Goal: Information Seeking & Learning: Learn about a topic

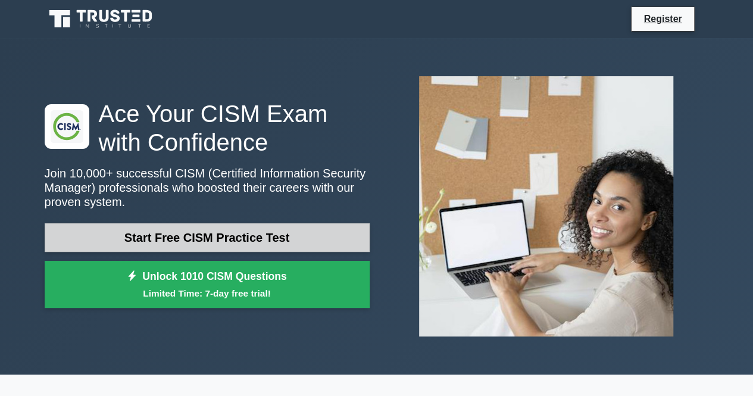
click at [229, 237] on link "Start Free CISM Practice Test" at bounding box center [207, 237] width 325 height 29
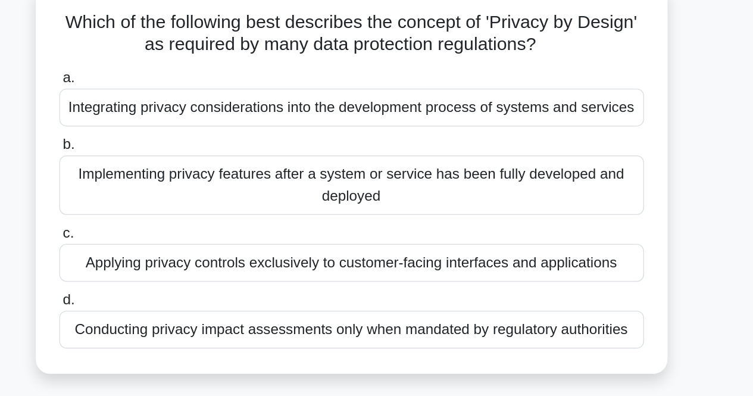
scroll to position [21, 0]
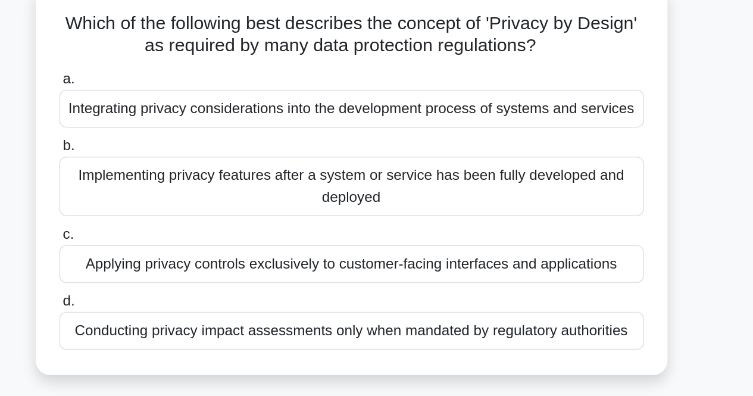
click at [457, 286] on div "a. Integrating privacy considerations into the development process of systems a…" at bounding box center [377, 194] width 400 height 190
click at [379, 131] on div "Integrating privacy considerations into the development process of systems and …" at bounding box center [377, 127] width 386 height 25
click at [184, 113] on input "a. Integrating privacy considerations into the development process of systems a…" at bounding box center [184, 109] width 0 height 8
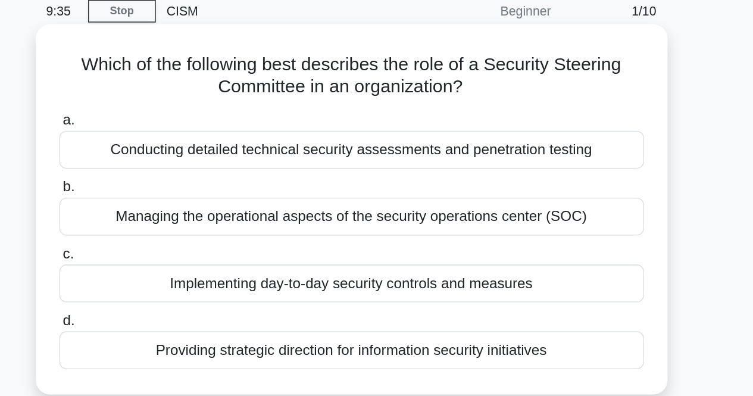
scroll to position [0, 0]
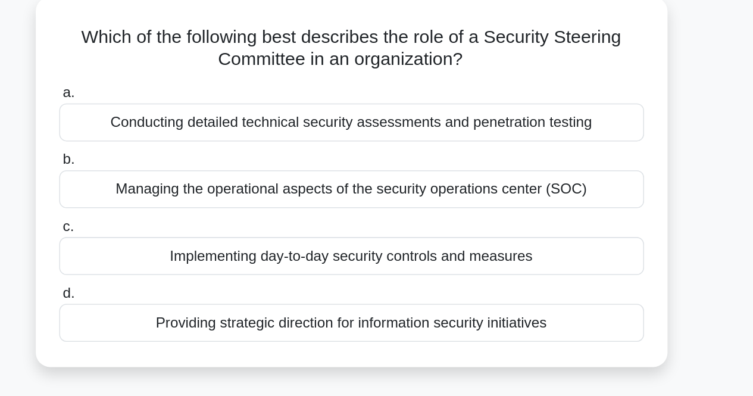
click at [376, 278] on div "Providing strategic direction for information security initiatives" at bounding box center [377, 281] width 386 height 25
click at [184, 266] on input "d. Providing strategic direction for information security initiatives" at bounding box center [184, 262] width 0 height 8
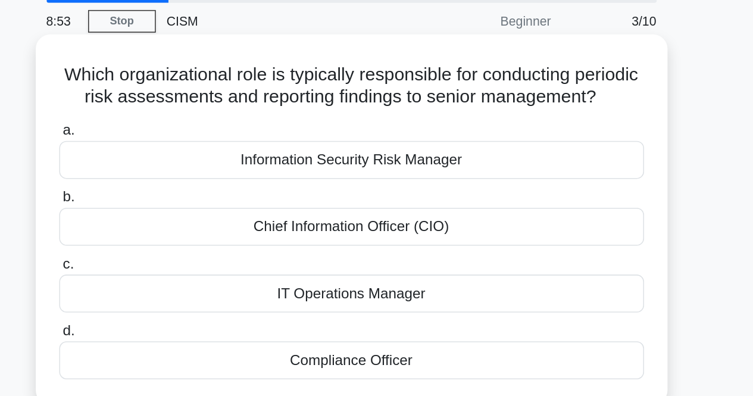
click at [341, 206] on div "Chief Information Officer (CIO)" at bounding box center [377, 193] width 386 height 25
click at [184, 178] on input "b. Chief Information Officer (CIO)" at bounding box center [184, 174] width 0 height 8
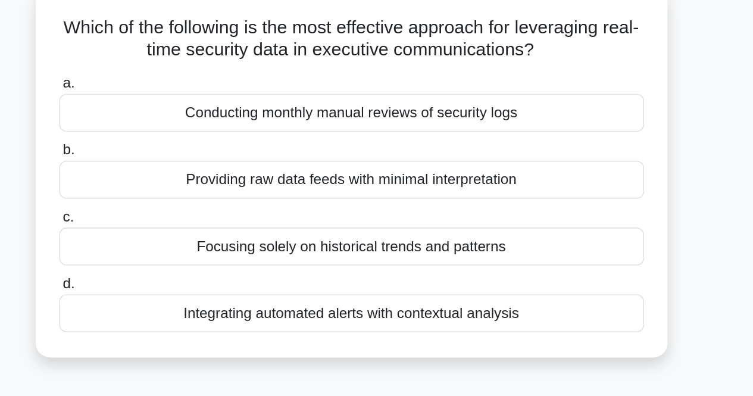
click at [385, 285] on div "Integrating automated alerts with contextual analysis" at bounding box center [377, 281] width 386 height 25
click at [184, 266] on input "d. Integrating automated alerts with contextual analysis" at bounding box center [184, 262] width 0 height 8
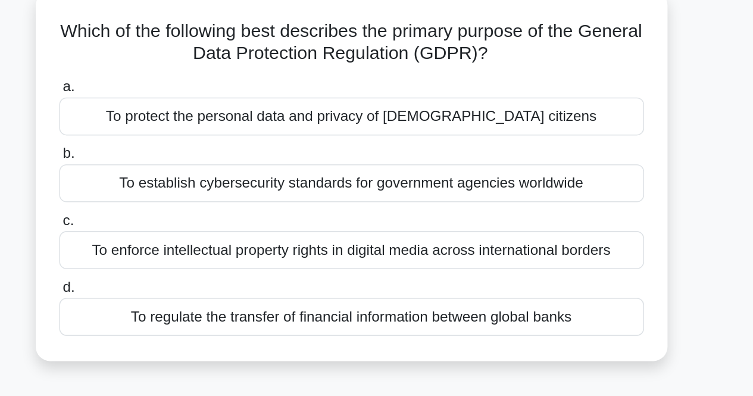
drag, startPoint x: 495, startPoint y: 108, endPoint x: 431, endPoint y: 113, distance: 64.5
click at [431, 113] on h5 "Which of the following best describes the primary purpose of the General Data P…" at bounding box center [377, 101] width 388 height 30
click at [388, 199] on div "To establish cybersecurity standards for government agencies worldwide" at bounding box center [377, 193] width 386 height 25
click at [184, 178] on input "b. To establish cybersecurity standards for government agencies worldwide" at bounding box center [184, 174] width 0 height 8
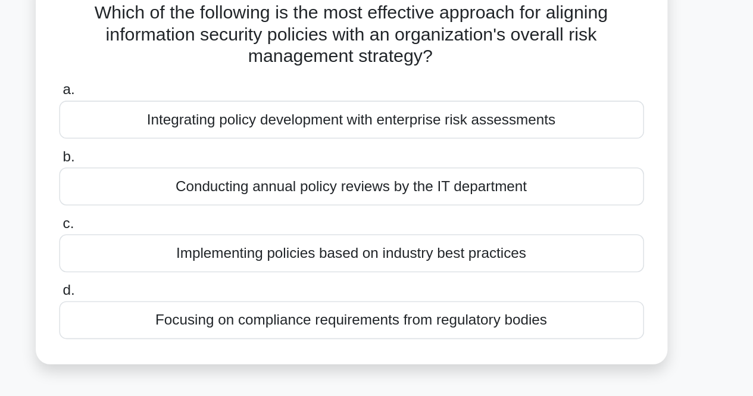
click at [316, 165] on div "Integrating policy development with enterprise risk assessments" at bounding box center [377, 163] width 386 height 25
click at [184, 148] on input "a. Integrating policy development with enterprise risk assessments" at bounding box center [184, 144] width 0 height 8
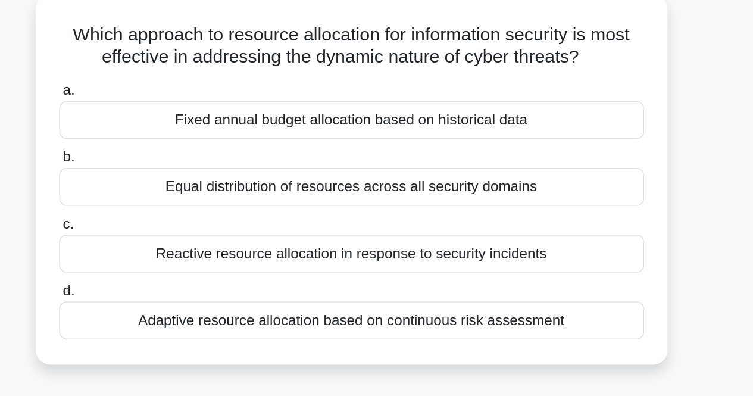
click at [340, 282] on div "Adaptive resource allocation based on continuous risk assessment" at bounding box center [377, 281] width 386 height 25
click at [184, 266] on input "d. Adaptive resource allocation based on continuous risk assessment" at bounding box center [184, 262] width 0 height 8
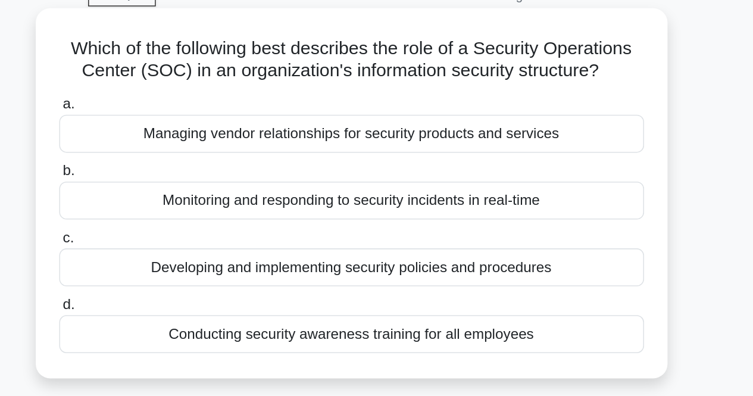
click at [377, 196] on div "Monitoring and responding to security incidents in real-time" at bounding box center [377, 193] width 386 height 25
click at [184, 178] on input "b. Monitoring and responding to security incidents in real-time" at bounding box center [184, 174] width 0 height 8
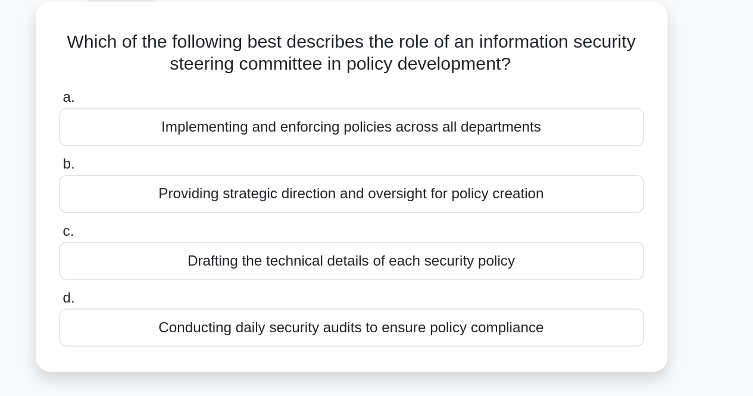
click at [351, 193] on div "Providing strategic direction and oversight for policy creation" at bounding box center [377, 193] width 386 height 25
click at [184, 178] on input "b. Providing strategic direction and oversight for policy creation" at bounding box center [184, 174] width 0 height 8
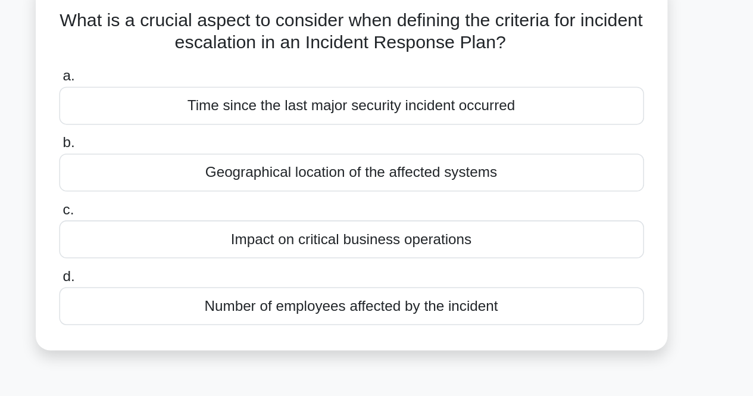
click at [418, 239] on div "Impact on critical business operations" at bounding box center [377, 237] width 386 height 25
click at [184, 222] on input "c. Impact on critical business operations" at bounding box center [184, 218] width 0 height 8
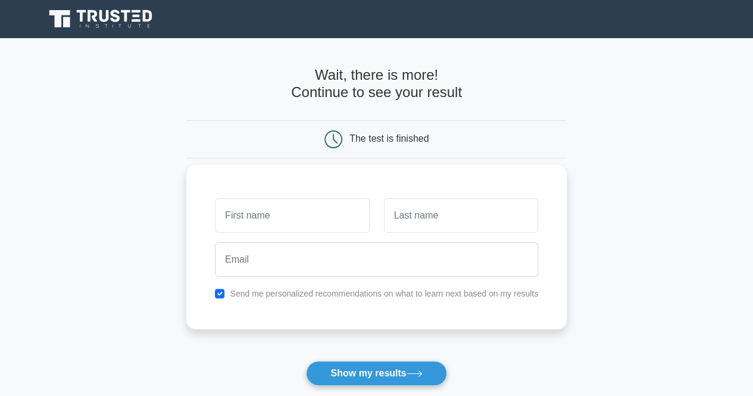
click at [293, 220] on input "text" at bounding box center [292, 215] width 154 height 35
type input "Arob"
click at [395, 218] on input "text" at bounding box center [461, 215] width 154 height 35
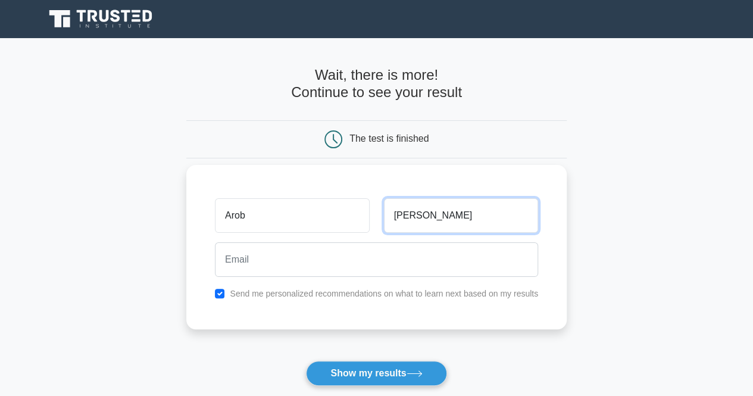
type input "Aziz"
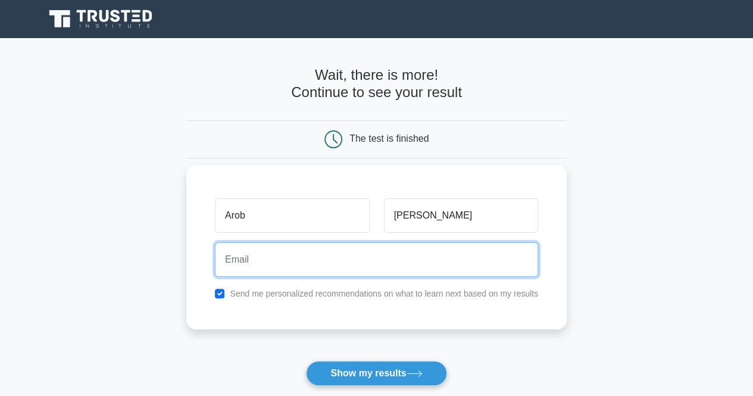
click at [298, 265] on input "email" at bounding box center [376, 259] width 323 height 35
type input "arobabdulaziz@gmail.com"
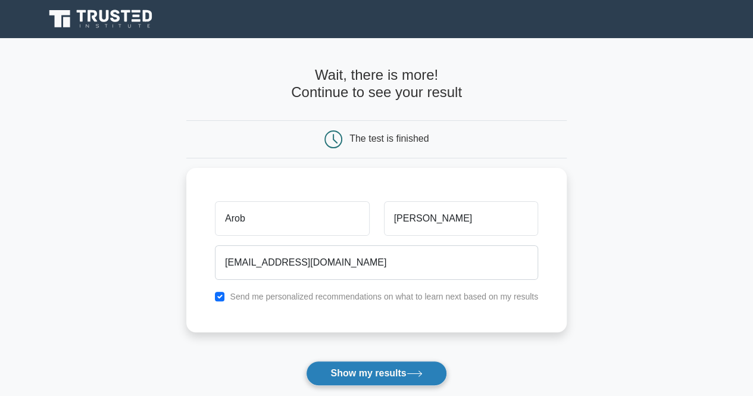
click at [376, 368] on button "Show my results" at bounding box center [376, 373] width 140 height 25
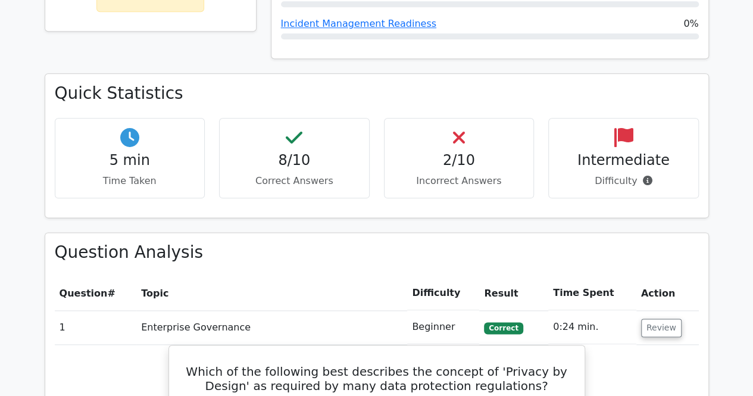
scroll to position [626, 0]
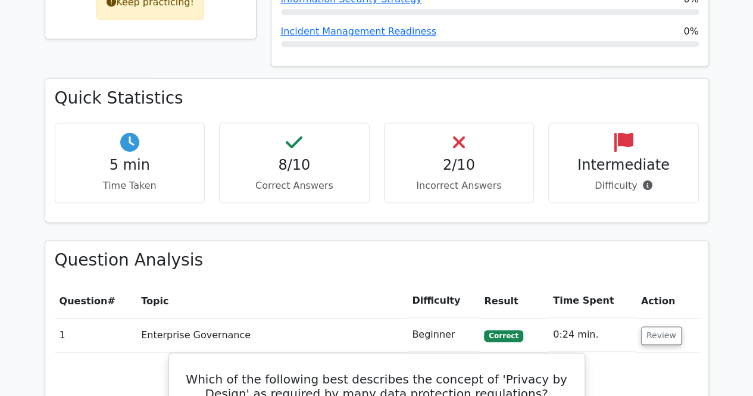
click at [442, 146] on div "2/10 Incorrect Answers" at bounding box center [459, 163] width 151 height 80
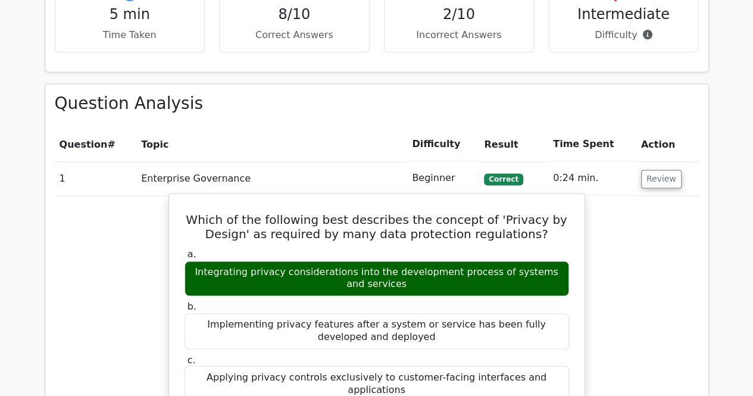
scroll to position [760, 0]
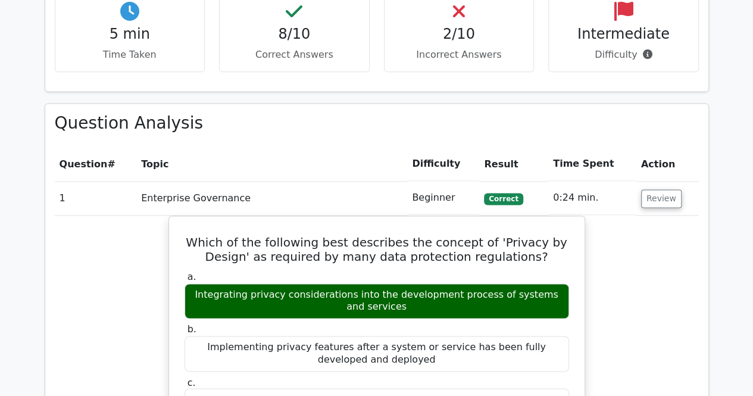
click at [564, 181] on td "0:24 min." at bounding box center [592, 198] width 88 height 34
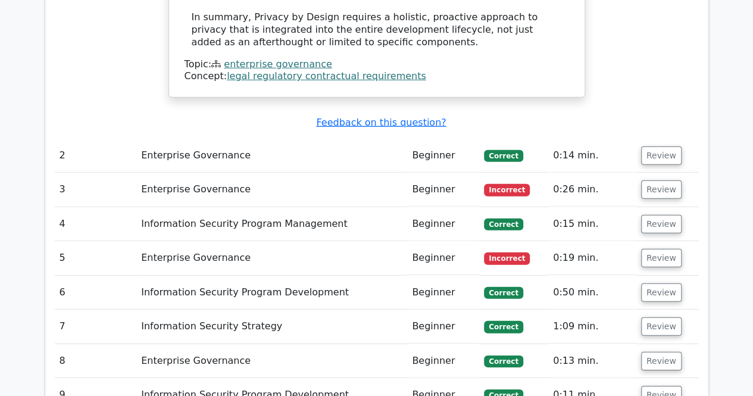
scroll to position [1616, 0]
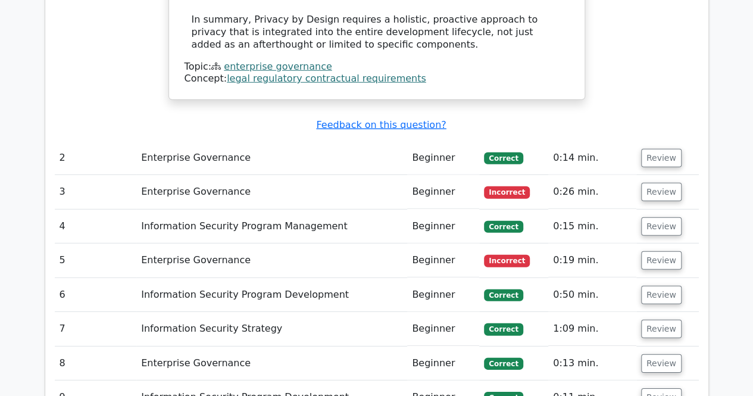
click at [199, 175] on td "Enterprise Governance" at bounding box center [271, 192] width 271 height 34
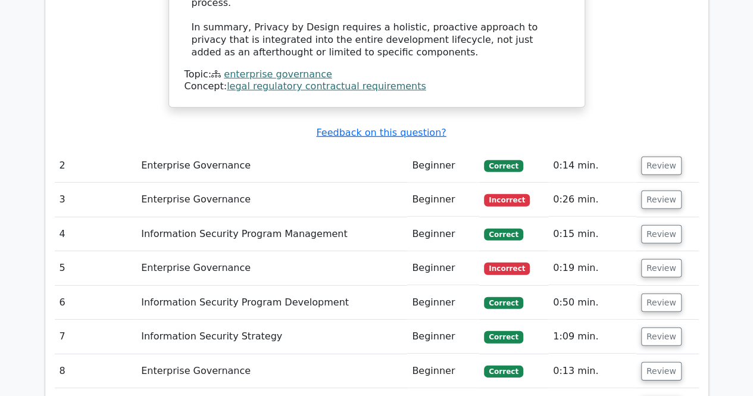
scroll to position [1607, 0]
click at [651, 191] on button "Review" at bounding box center [661, 200] width 40 height 18
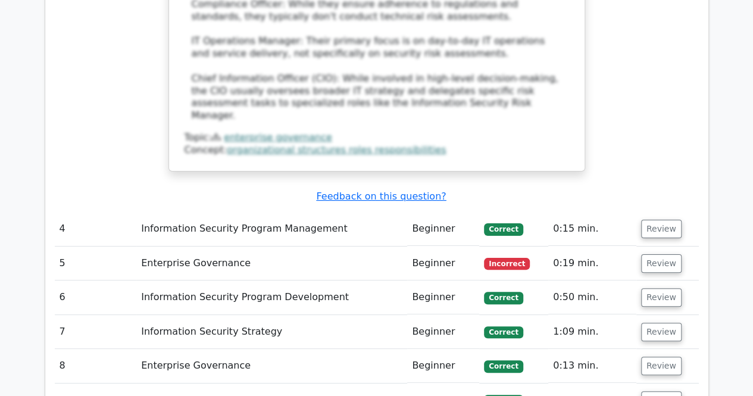
scroll to position [2273, 0]
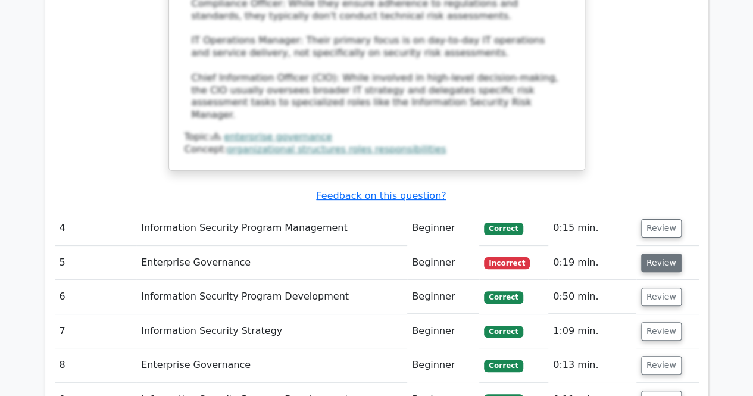
click at [662, 254] on button "Review" at bounding box center [661, 263] width 40 height 18
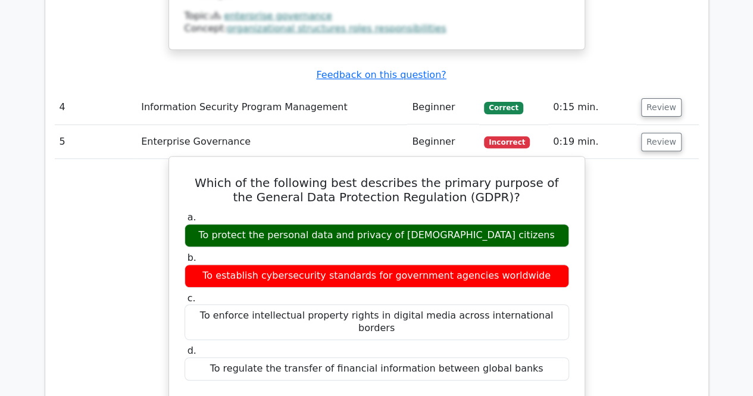
scroll to position [2394, 0]
